Goal: Find specific page/section: Find specific page/section

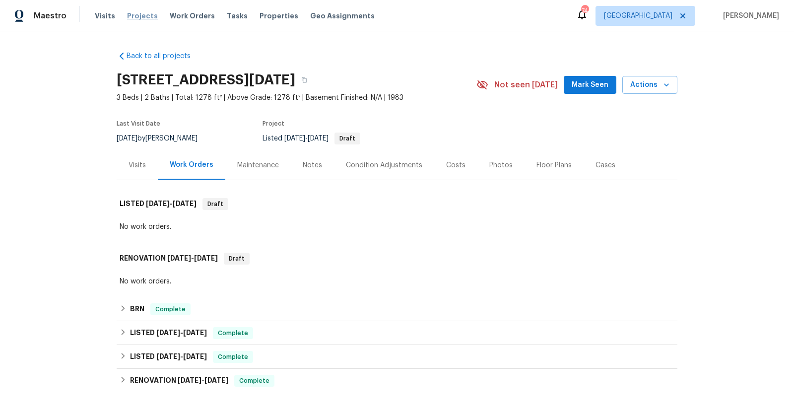
click at [141, 16] on span "Projects" at bounding box center [142, 16] width 31 height 10
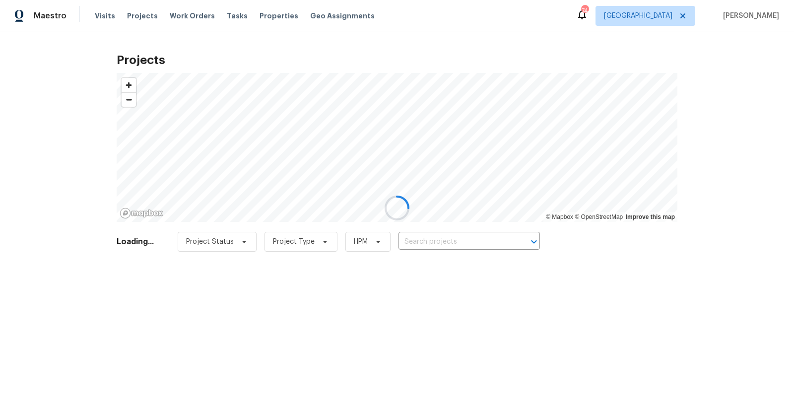
click at [439, 235] on div at bounding box center [397, 208] width 794 height 416
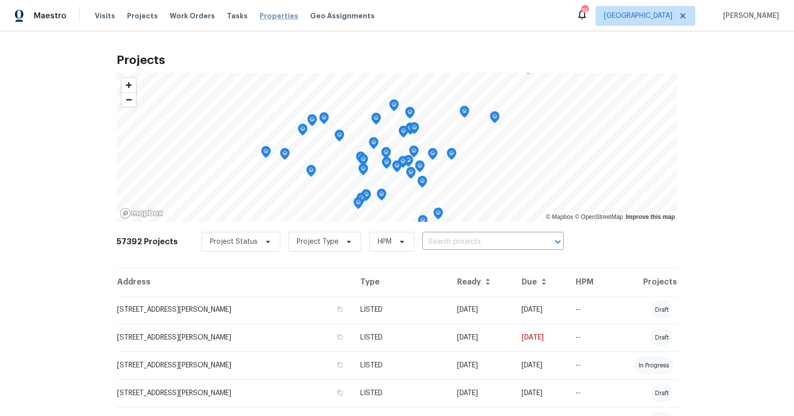
click at [265, 18] on span "Properties" at bounding box center [278, 16] width 39 height 10
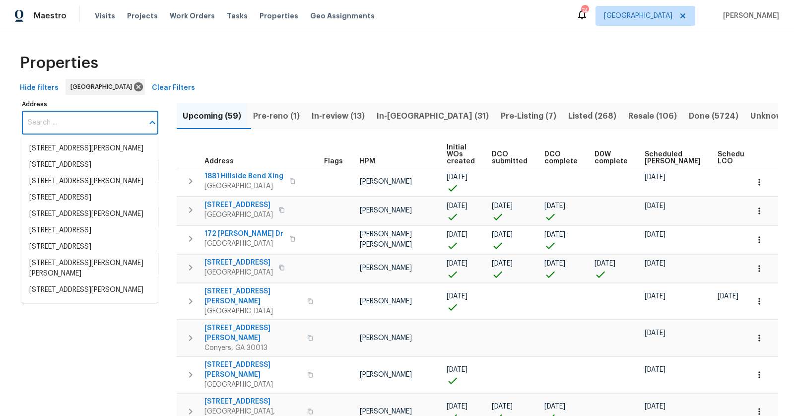
click at [111, 128] on input "Address" at bounding box center [83, 122] width 122 height 23
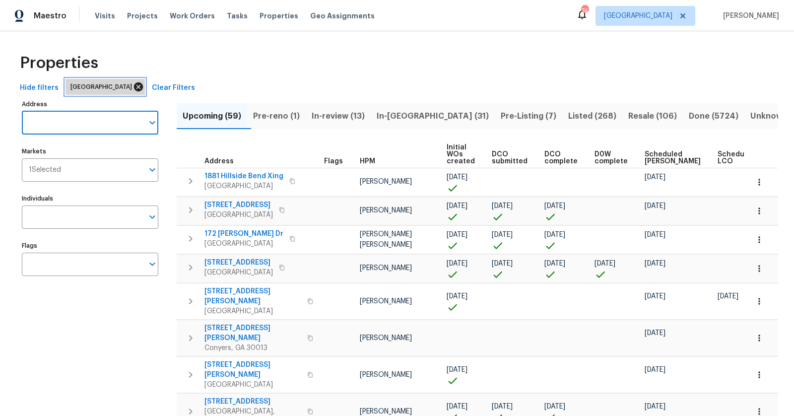
click at [134, 84] on icon at bounding box center [138, 86] width 9 height 9
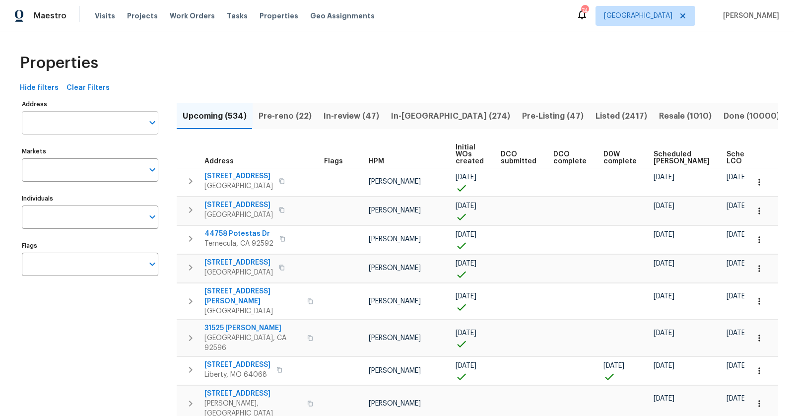
click at [61, 128] on input "Address" at bounding box center [83, 122] width 122 height 23
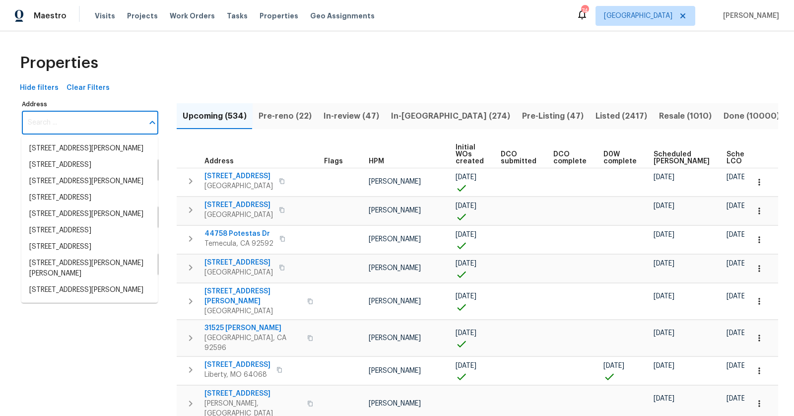
paste input "205M0S2C6EF80"
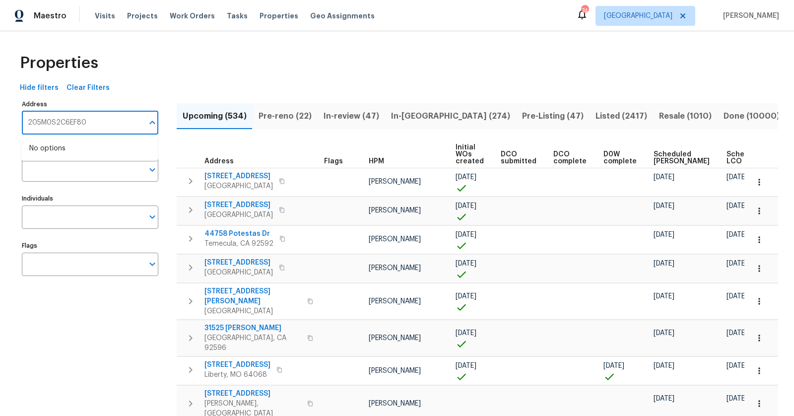
paste input "4581 N Carefree Cir, Colorado Springs, CO 80917"
click at [47, 121] on input "4581 N Carefree Cir, Colorado Springs, CO 80917" at bounding box center [83, 122] width 122 height 23
paste input "N Carefree Cir, Colorado Springs, CO 80917"
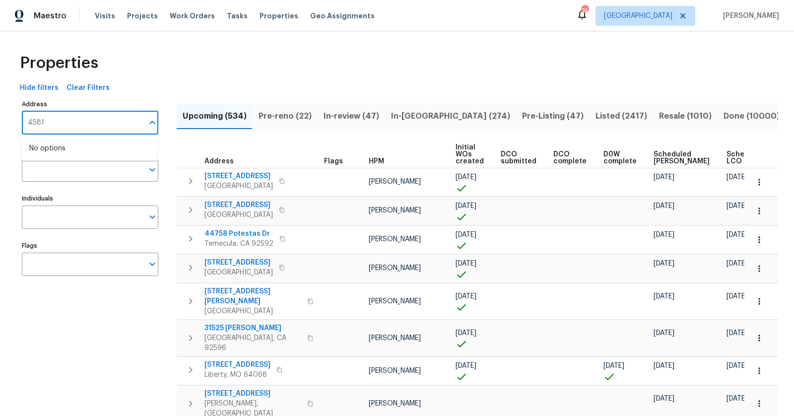
type input "4581 N Carefree Cir, Colorado Springs, CO 80917"
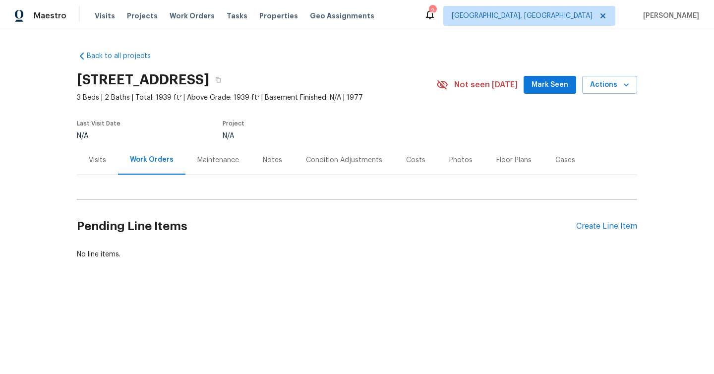
click at [366, 165] on div "Condition Adjustments" at bounding box center [344, 160] width 76 height 10
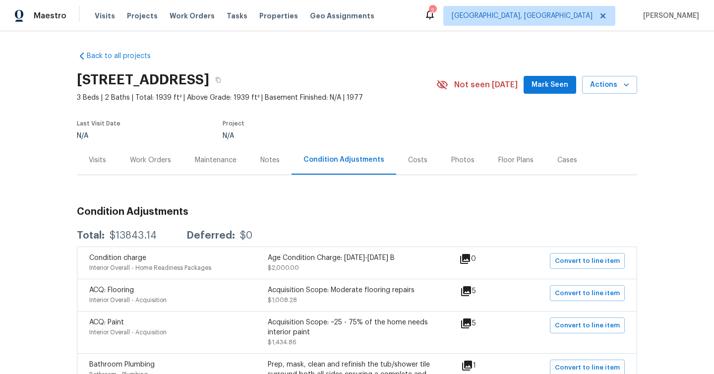
click at [409, 166] on div "Costs" at bounding box center [417, 159] width 43 height 29
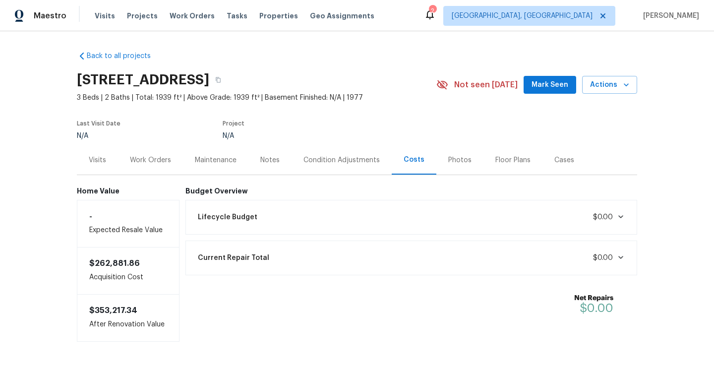
click at [408, 166] on div "Costs" at bounding box center [414, 159] width 45 height 29
click at [449, 208] on div "Lifecycle Budget $0.00" at bounding box center [411, 217] width 439 height 22
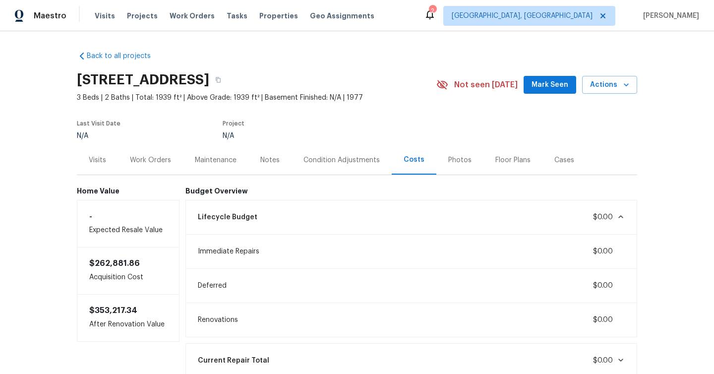
click at [307, 157] on div "Condition Adjustments" at bounding box center [342, 160] width 76 height 10
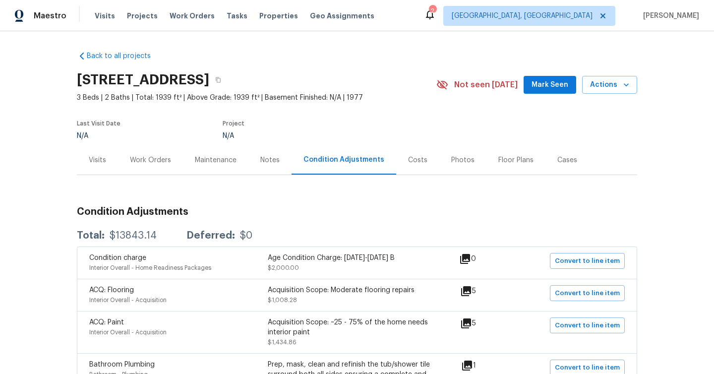
click at [408, 162] on div "Costs" at bounding box center [417, 160] width 19 height 10
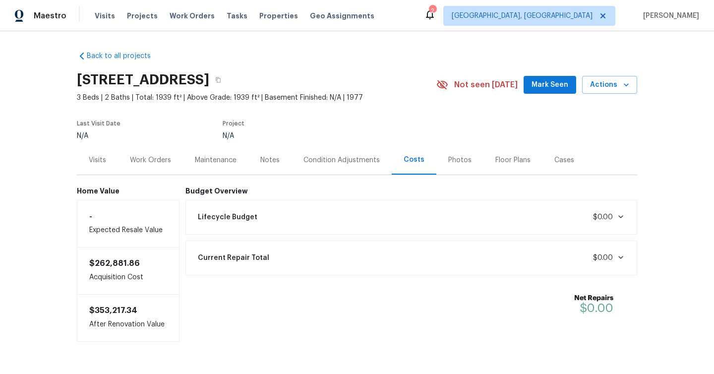
click at [321, 158] on div "Condition Adjustments" at bounding box center [342, 160] width 76 height 10
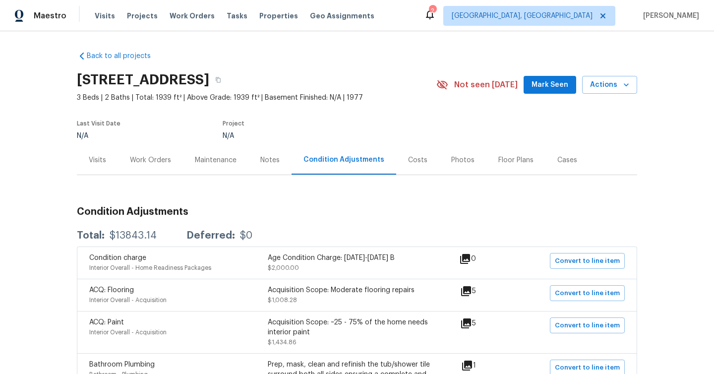
click at [411, 157] on div "Costs" at bounding box center [417, 160] width 19 height 10
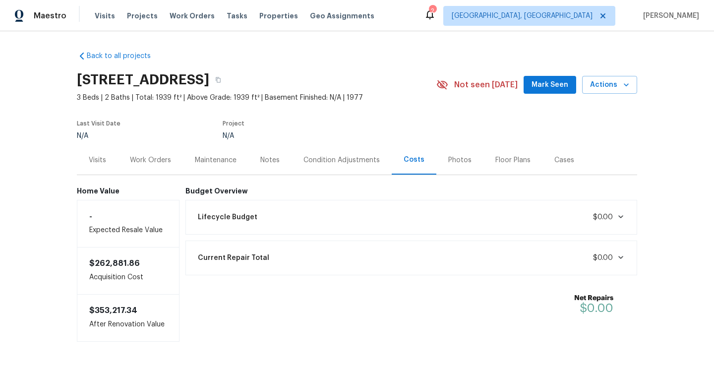
click at [367, 222] on div "Lifecycle Budget $0.00" at bounding box center [411, 217] width 439 height 22
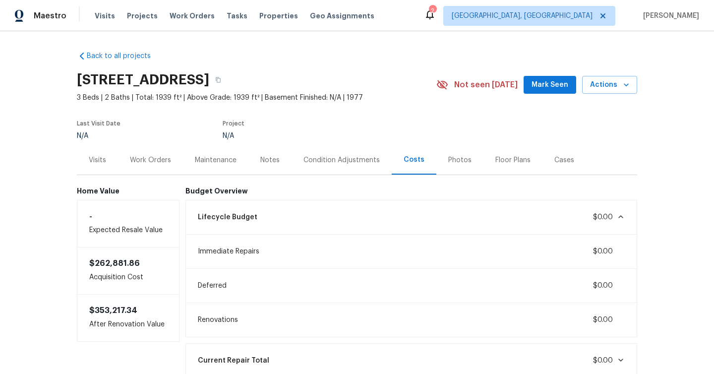
click at [352, 155] on div "Condition Adjustments" at bounding box center [342, 160] width 76 height 10
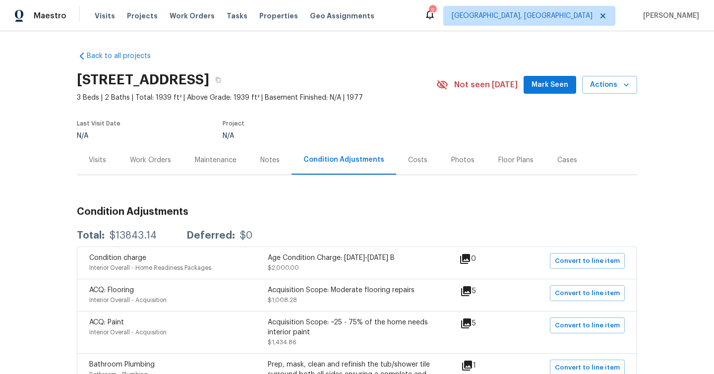
click at [123, 233] on div "$13843.14" at bounding box center [133, 236] width 47 height 10
copy div "13843.14"
